Goal: Use online tool/utility: Use online tool/utility

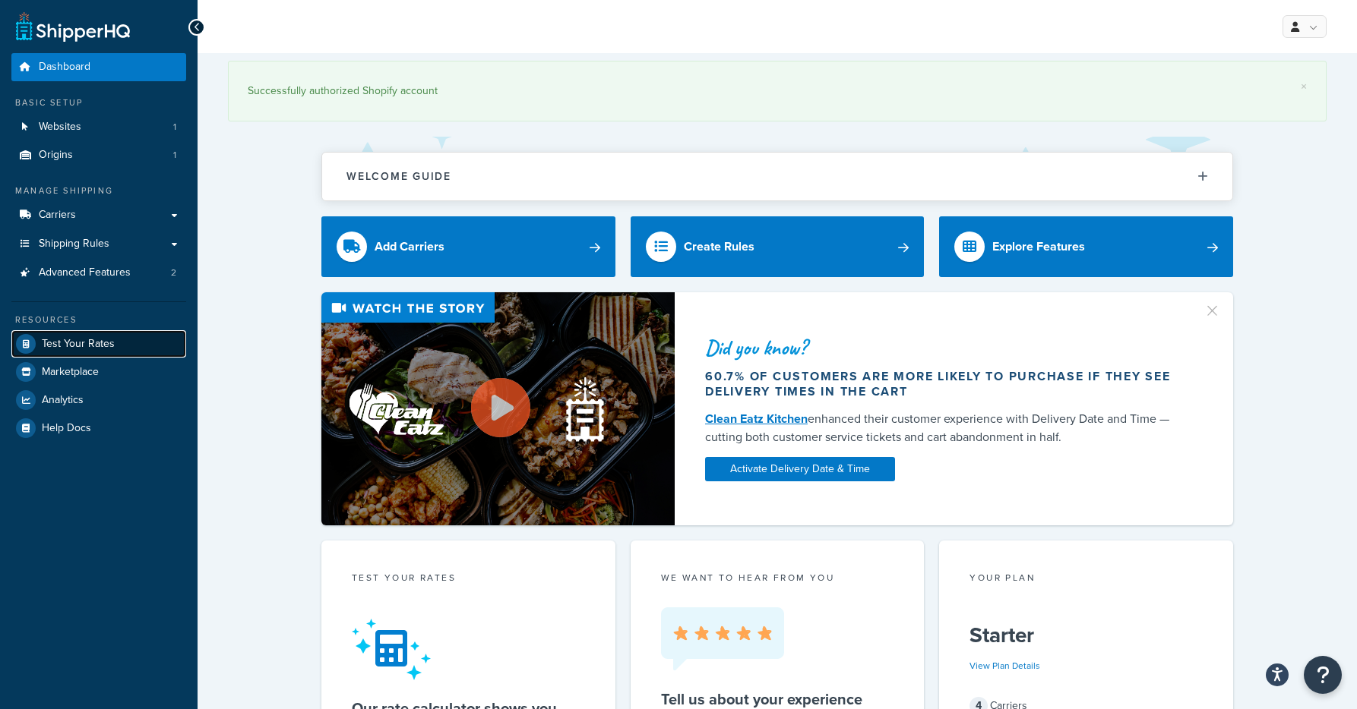
click at [64, 345] on span "Test Your Rates" at bounding box center [78, 344] width 73 height 13
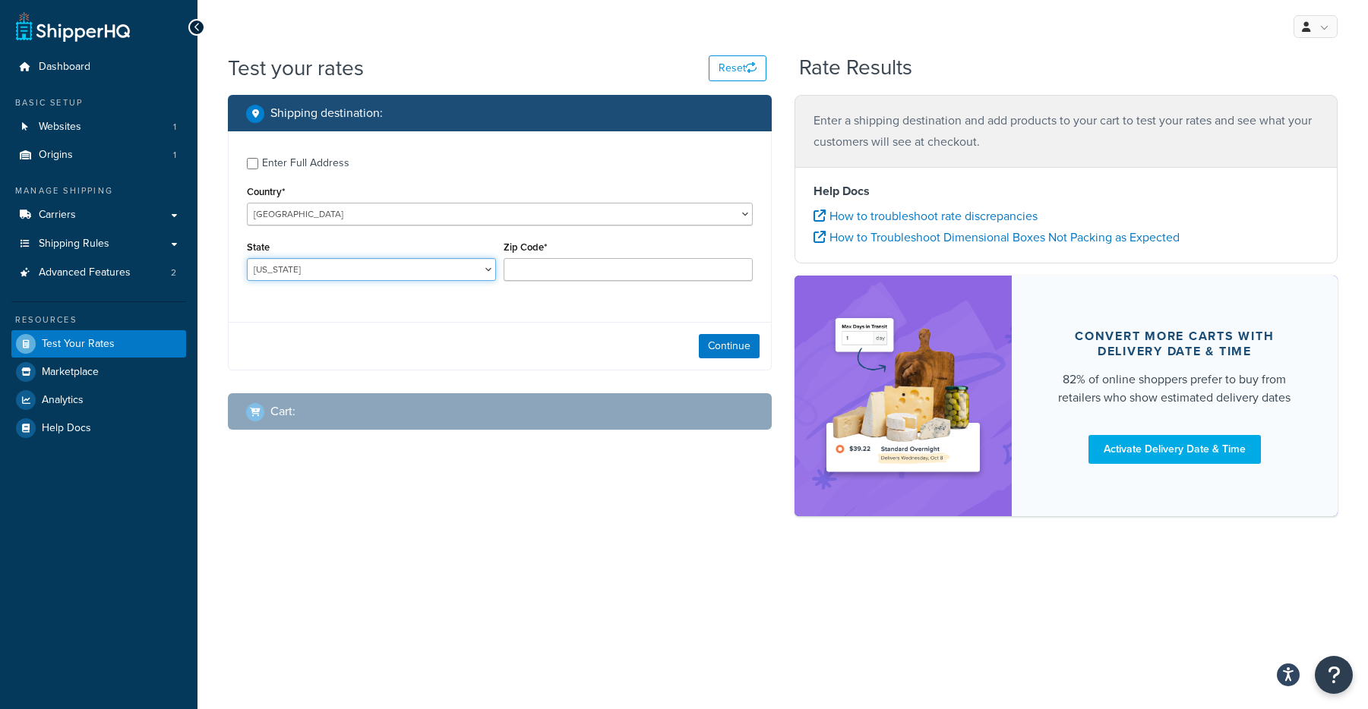
click at [293, 271] on select "[US_STATE] [US_STATE] [US_STATE] [US_STATE] [US_STATE] Armed Forces Americas Ar…" at bounding box center [371, 269] width 249 height 23
select select "MA"
click at [555, 273] on input "Zip Code*" at bounding box center [628, 269] width 249 height 23
type input "01230"
click at [721, 337] on button "Continue" at bounding box center [729, 346] width 61 height 24
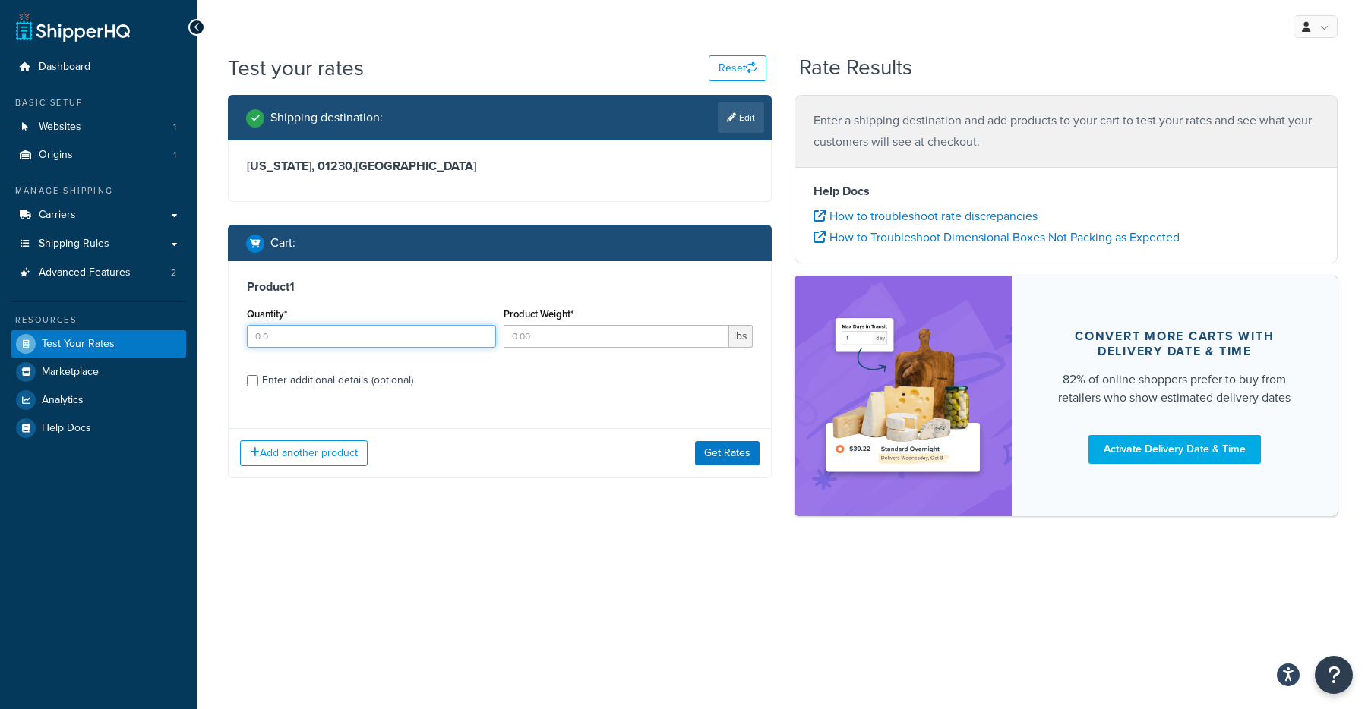
click at [330, 344] on input "Quantity*" at bounding box center [371, 336] width 249 height 23
type input "2"
click at [566, 319] on label "Product Weight*" at bounding box center [539, 313] width 70 height 11
click at [566, 325] on input "Product Weight*" at bounding box center [617, 336] width 226 height 23
click at [564, 326] on input "Product Weight*" at bounding box center [617, 336] width 226 height 23
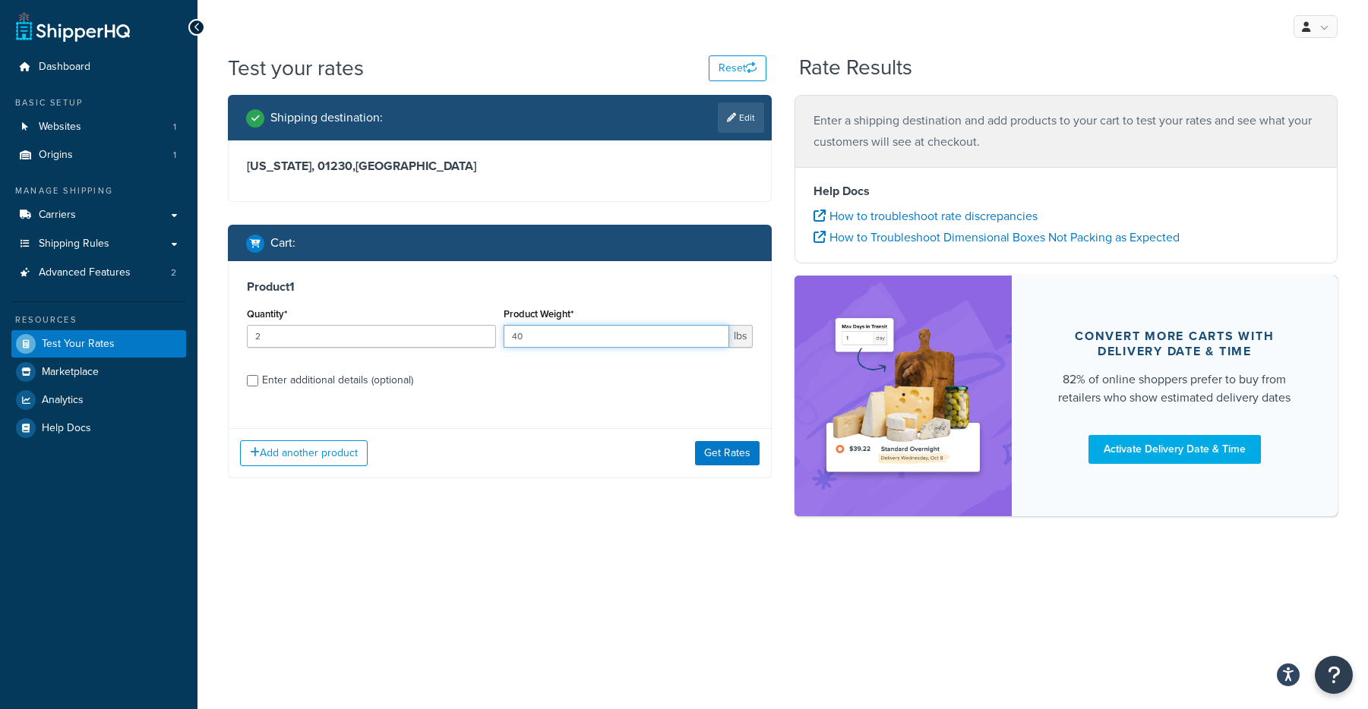
type input "40"
click at [361, 370] on div "Enter additional details (optional)" at bounding box center [337, 380] width 151 height 21
click at [258, 375] on input "Enter additional details (optional)" at bounding box center [252, 380] width 11 height 11
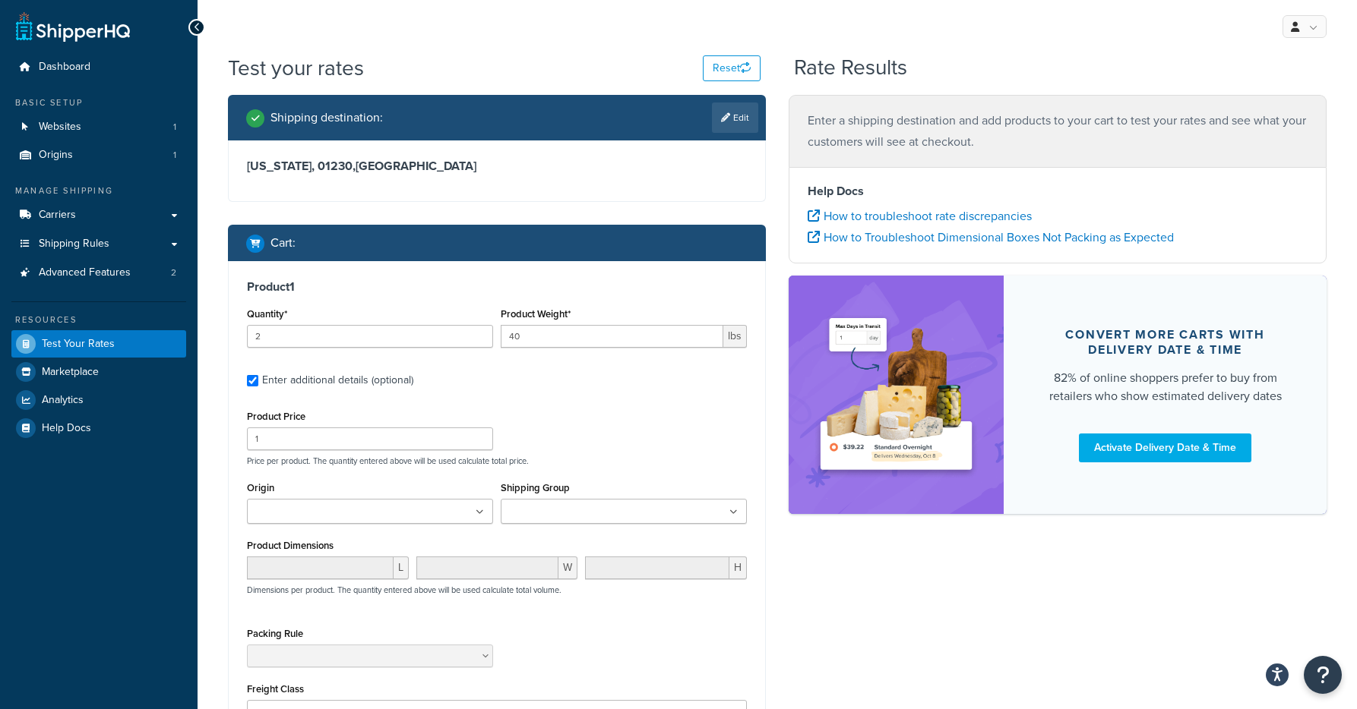
click at [733, 511] on icon at bounding box center [733, 512] width 8 height 9
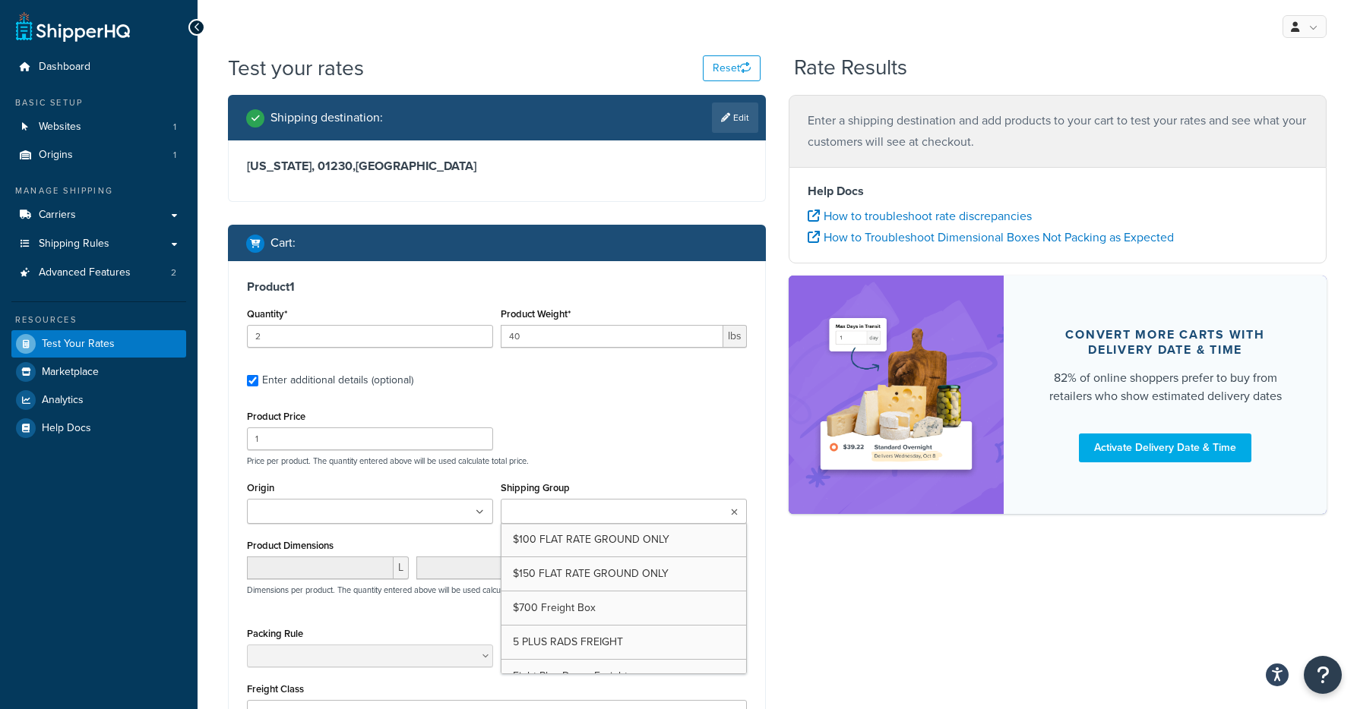
click at [833, 602] on div "Shipping destination : Edit [US_STATE], 01230 , [GEOGRAPHIC_DATA] Cart : Produc…" at bounding box center [776, 486] width 1121 height 783
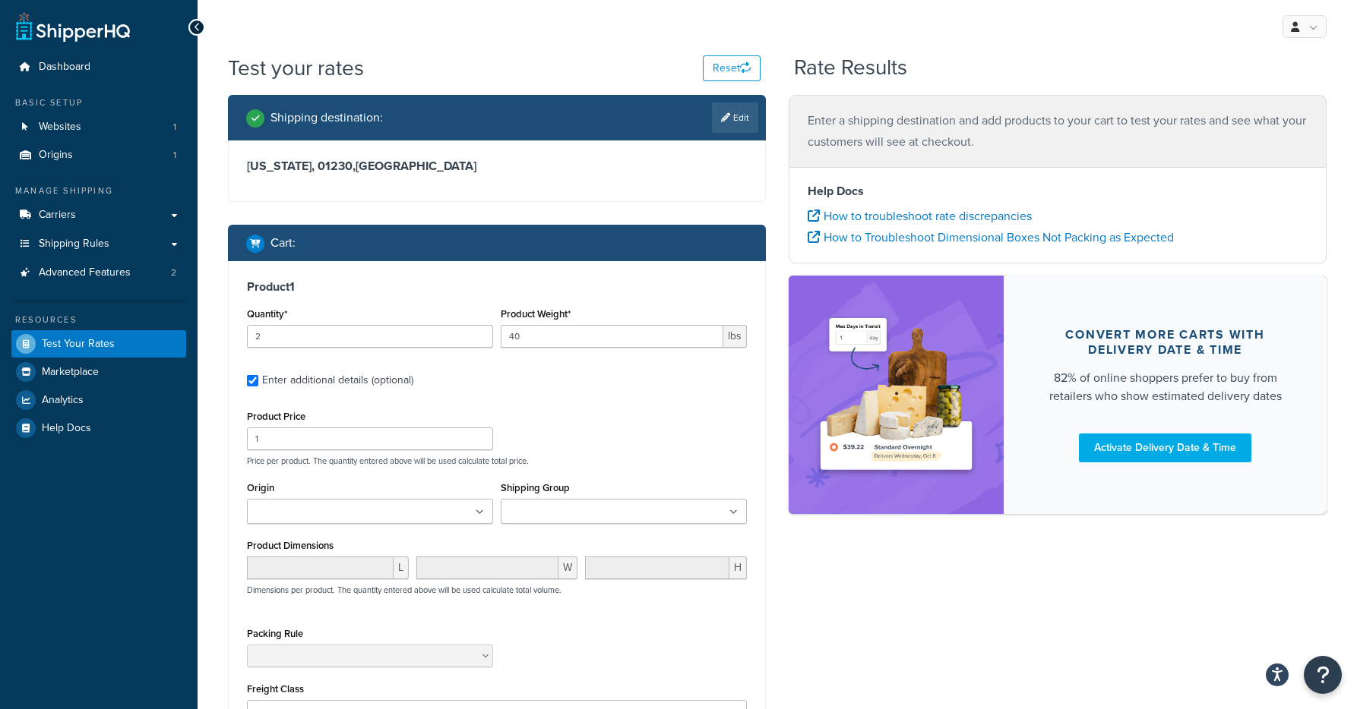
click at [637, 409] on div "Product Price 1 Price per product. The quantity entered above will be used calc…" at bounding box center [496, 436] width 507 height 60
click at [251, 380] on input "Enter additional details (optional)" at bounding box center [252, 380] width 11 height 11
checkbox input "false"
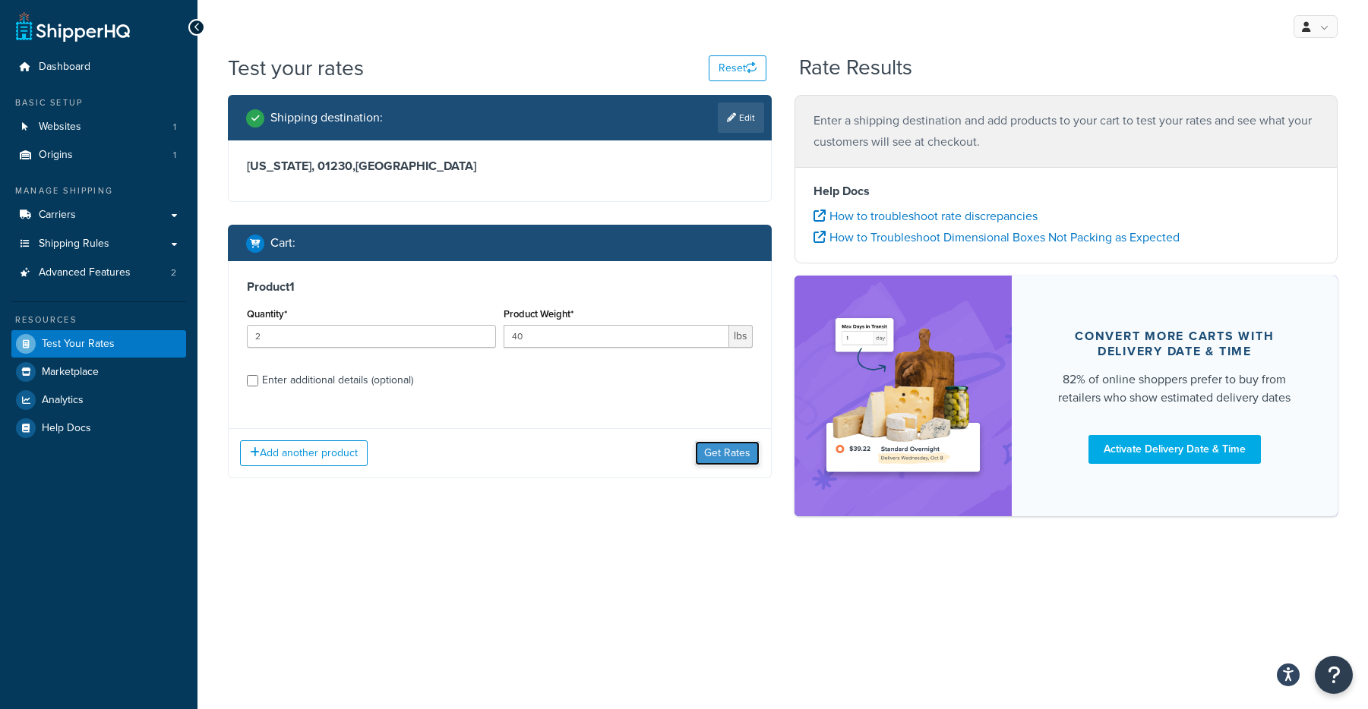
click at [738, 450] on button "Get Rates" at bounding box center [727, 453] width 65 height 24
